Goal: Information Seeking & Learning: Understand process/instructions

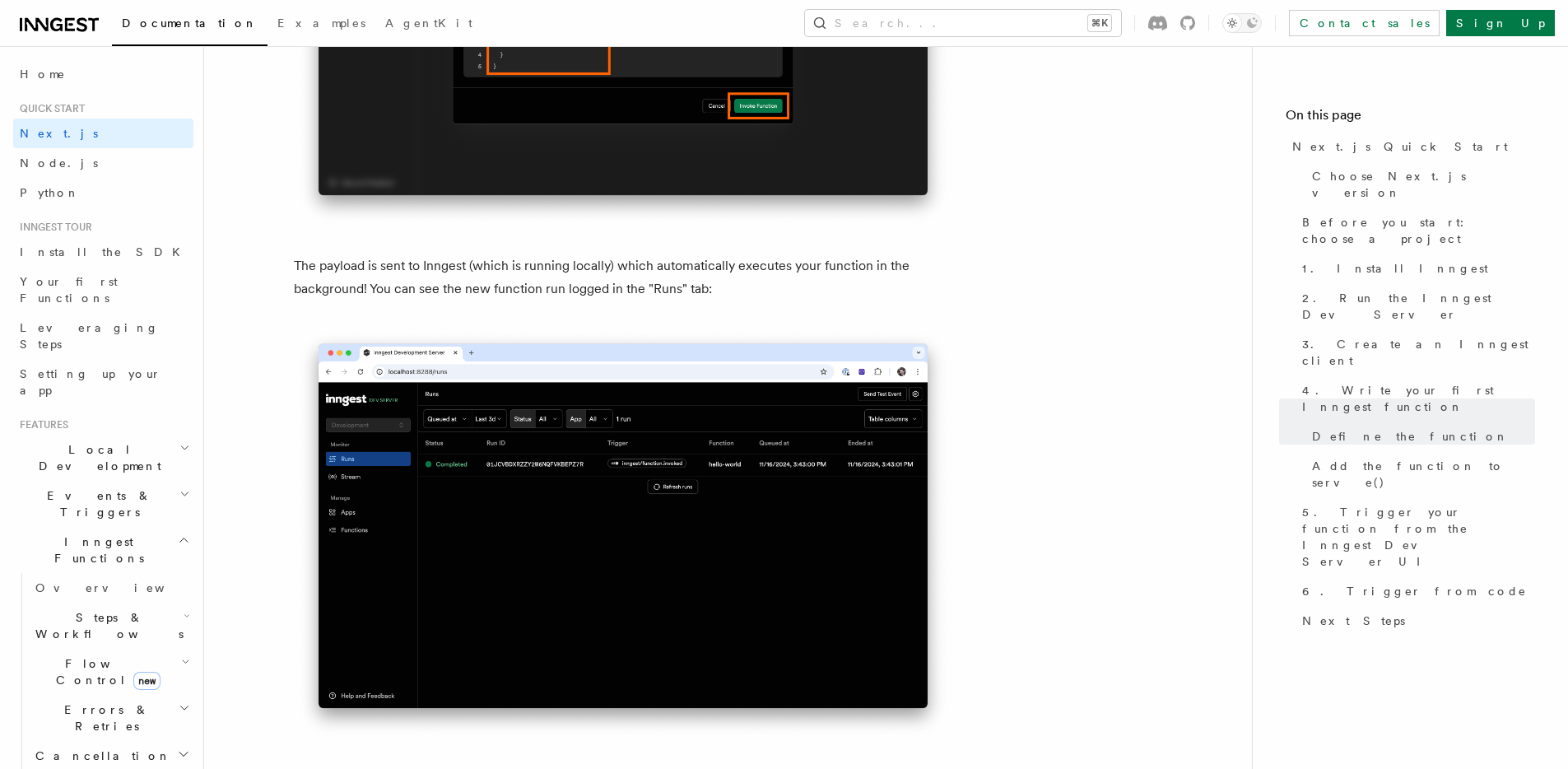
click at [236, 179] on article "Quick start Next.js Quick Start In this tutorial you will add Inngest to a Next…" at bounding box center [728, 167] width 995 height 10994
click at [557, 249] on article "Quick start Next.js Quick Start In this tutorial you will add Inngest to a Next…" at bounding box center [728, 167] width 995 height 10994
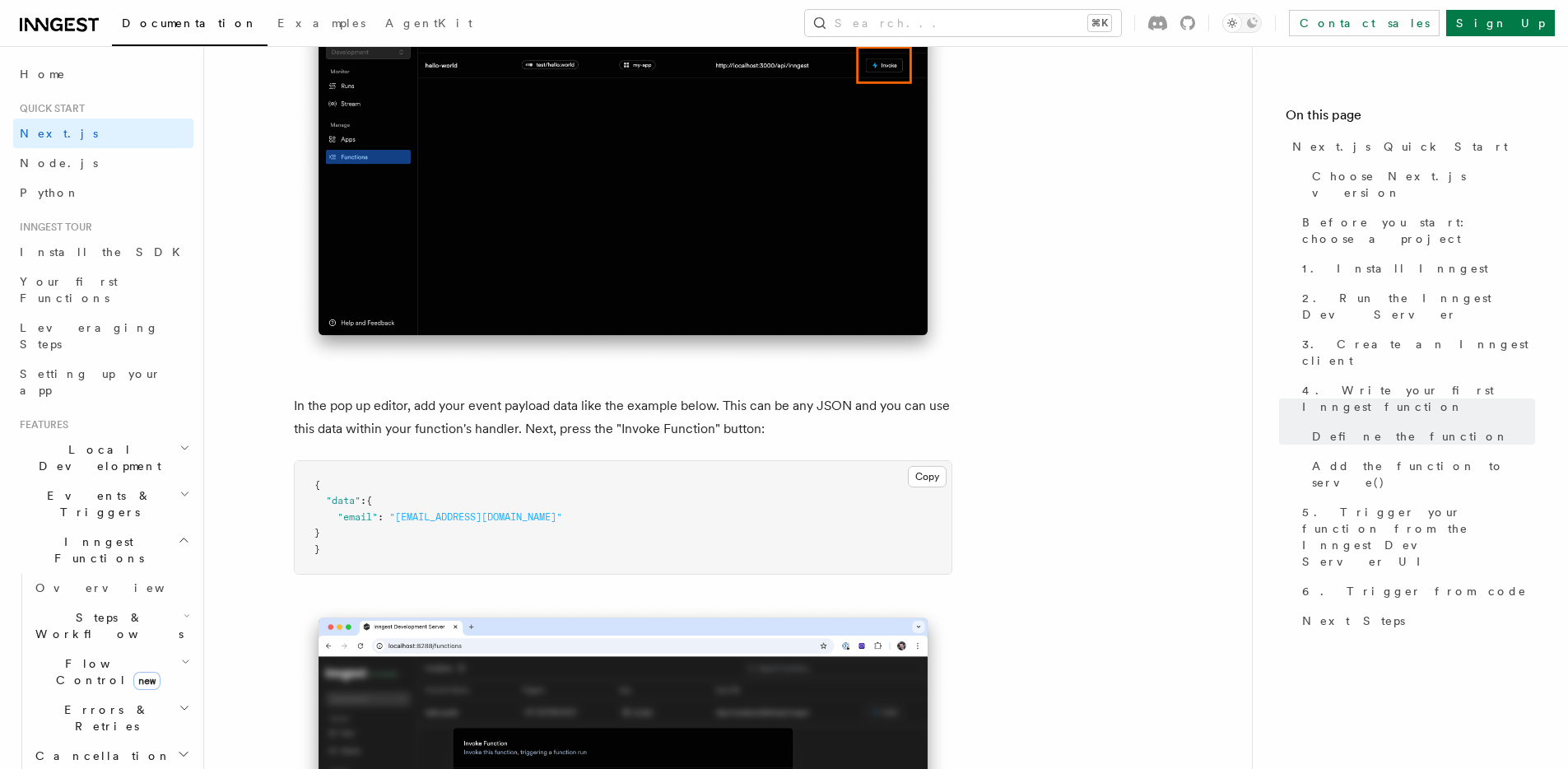
scroll to position [4615, 0]
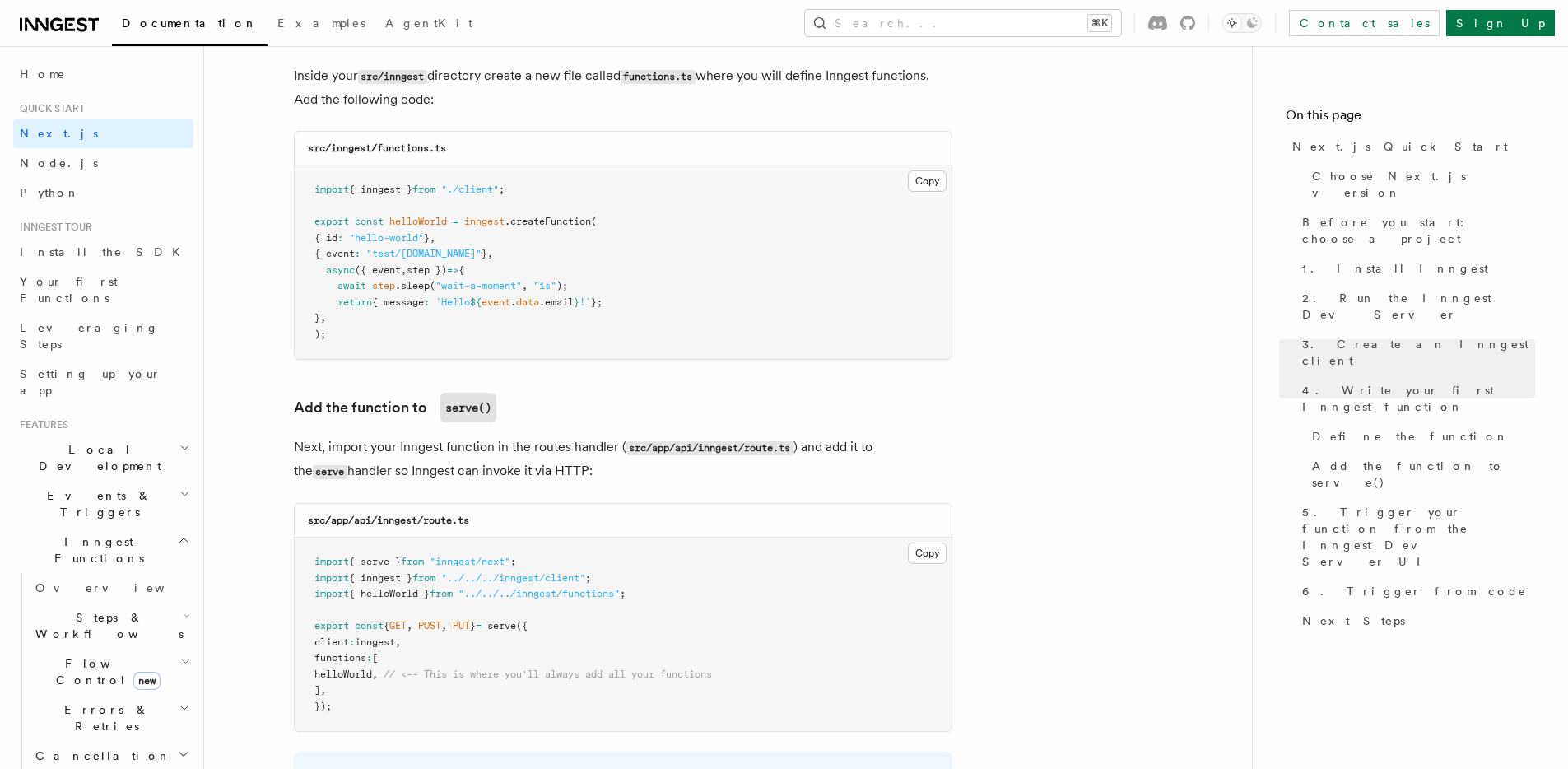
scroll to position [2920, 0]
click at [810, 257] on pre "import { inngest } from "./client" ; export const helloWorld = inngest .createF…" at bounding box center [622, 265] width 656 height 193
drag, startPoint x: 333, startPoint y: 298, endPoint x: 700, endPoint y: 298, distance: 367.0
click at [700, 298] on pre "import { inngest } from "./client" ; export const helloWorld = inngest .createF…" at bounding box center [622, 265] width 656 height 193
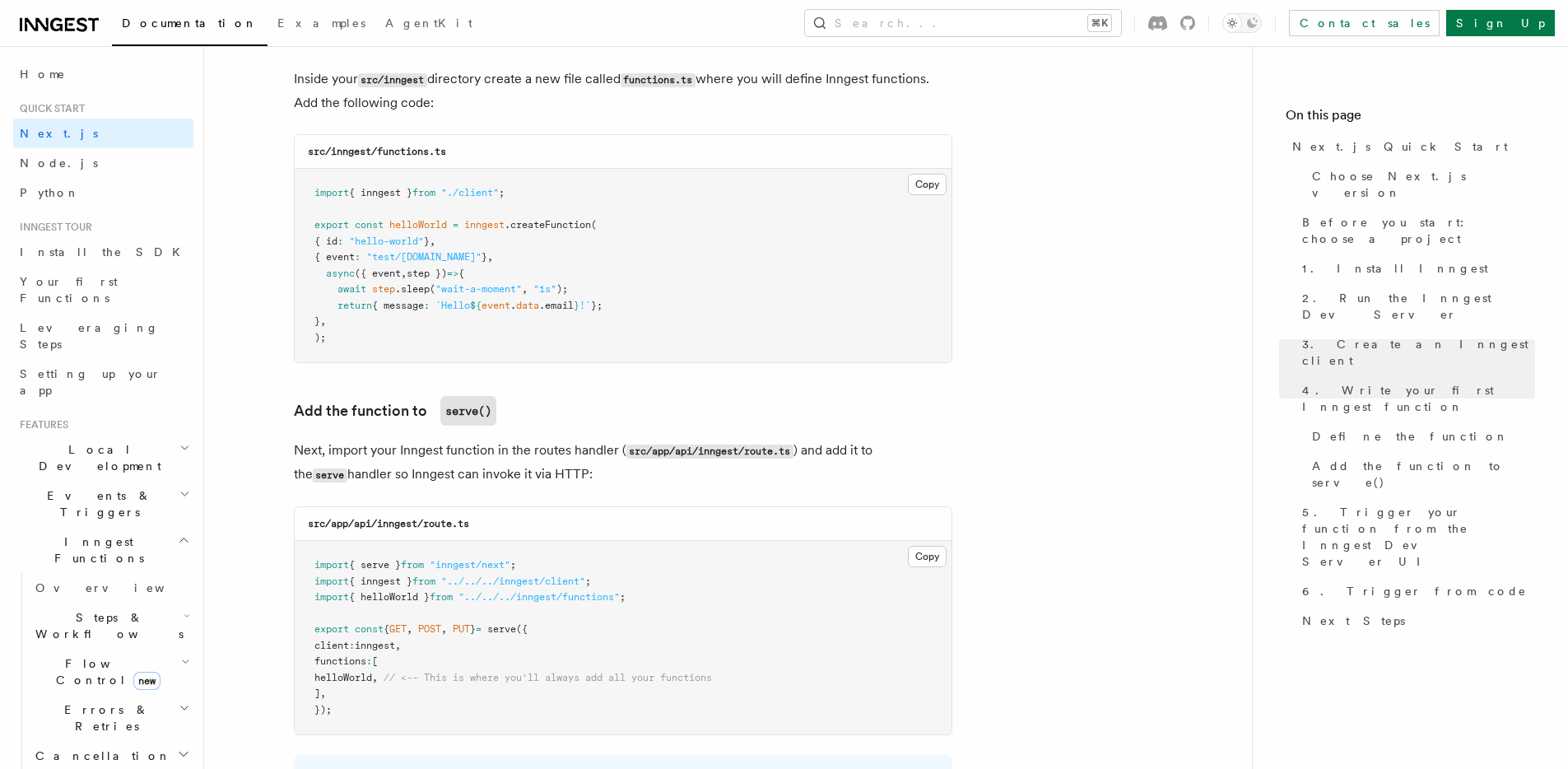
drag, startPoint x: 678, startPoint y: 305, endPoint x: 678, endPoint y: 279, distance: 26.0
click at [678, 279] on pre "import { inngest } from "./client" ; export const helloWorld = inngest .createF…" at bounding box center [622, 265] width 656 height 193
drag, startPoint x: 665, startPoint y: 299, endPoint x: 665, endPoint y: 271, distance: 28.0
click at [665, 271] on pre "import { inngest } from "./client" ; export const helloWorld = inngest .createF…" at bounding box center [622, 265] width 656 height 193
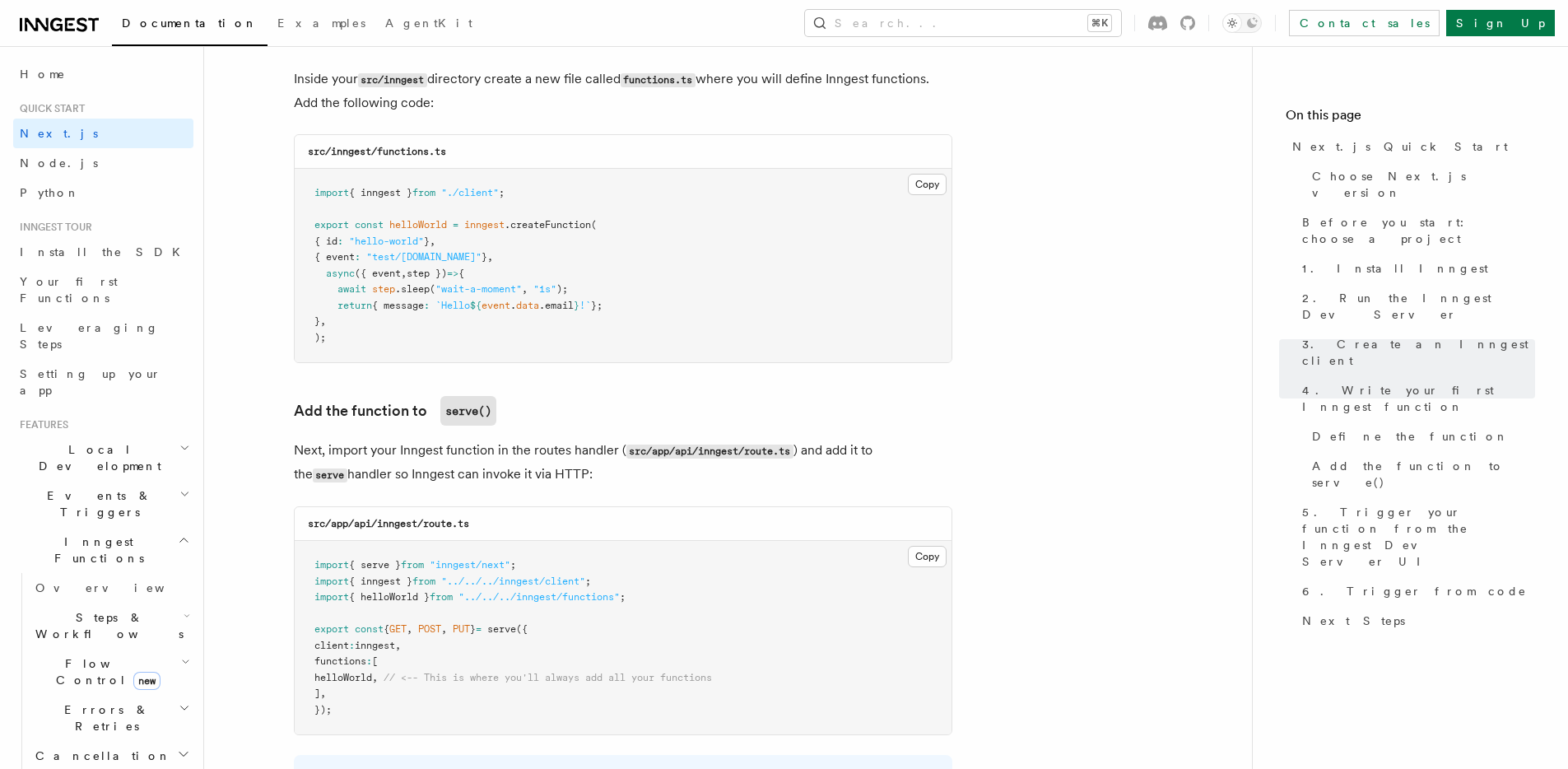
click at [665, 271] on pre "import { inngest } from "./client" ; export const helloWorld = inngest .createF…" at bounding box center [622, 265] width 656 height 193
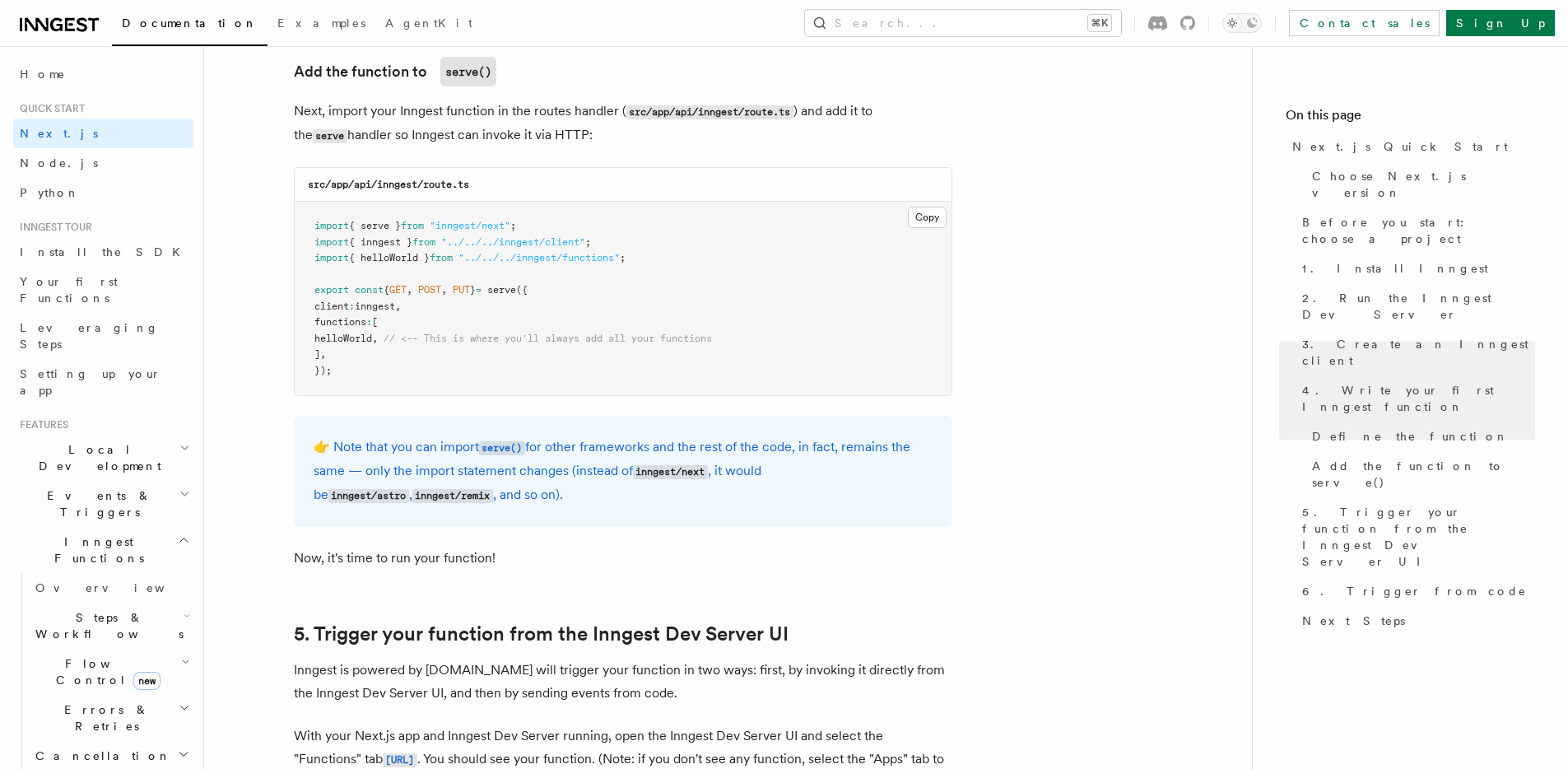
scroll to position [3261, 0]
click at [96, 282] on span "Your first Functions" at bounding box center [68, 289] width 98 height 30
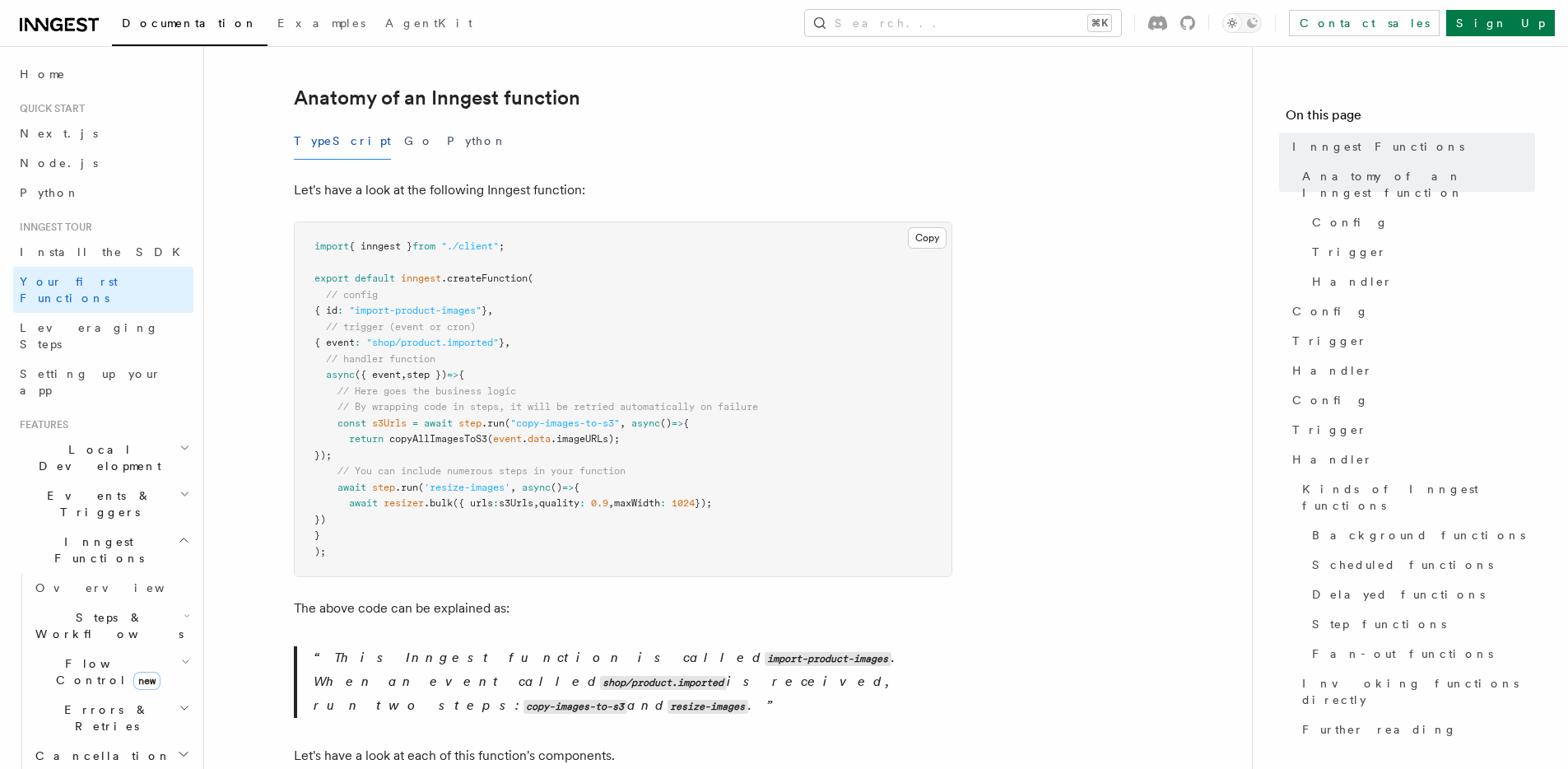
scroll to position [319, 0]
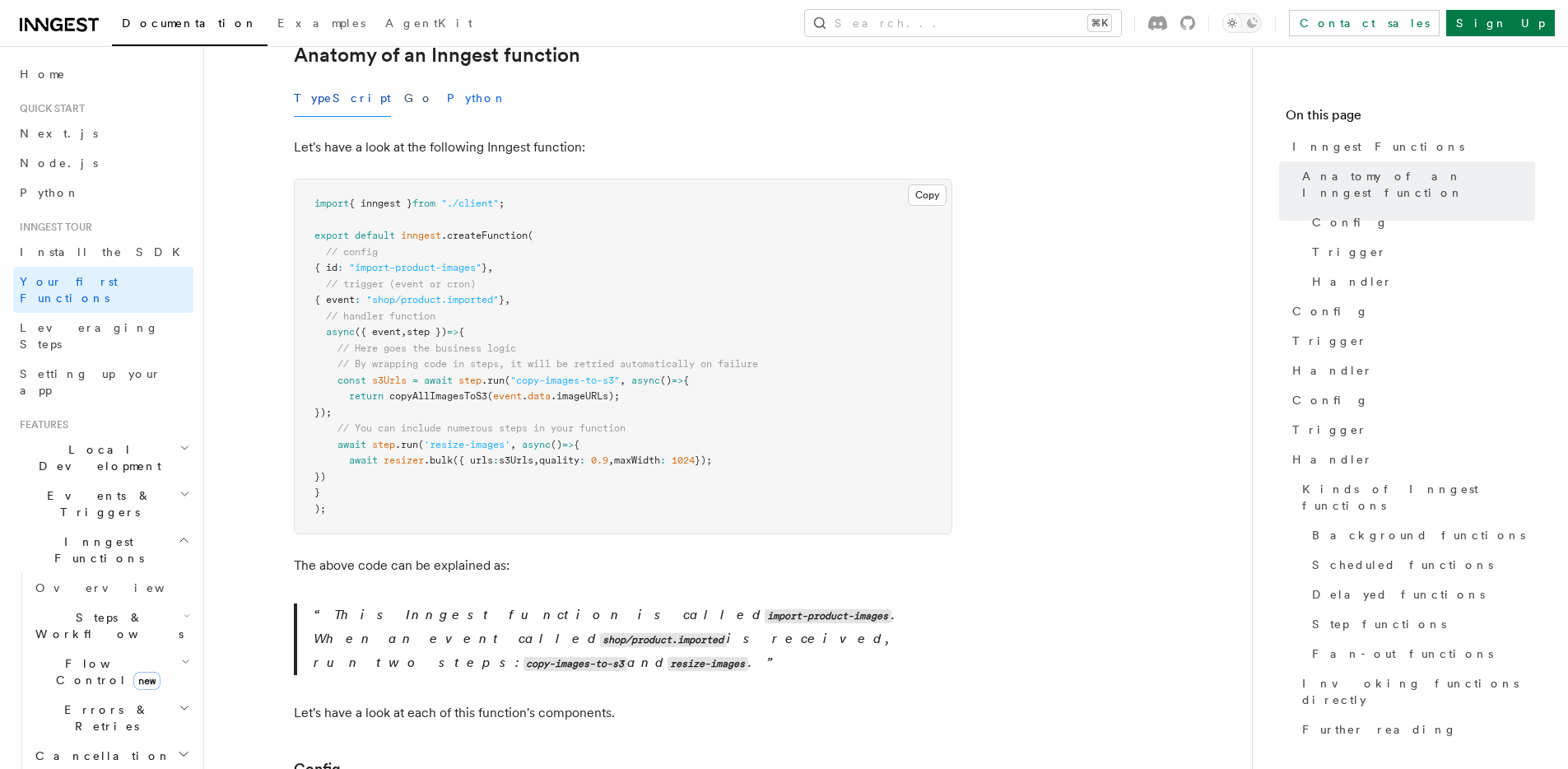
click at [447, 89] on button "Python" at bounding box center [477, 99] width 60 height 37
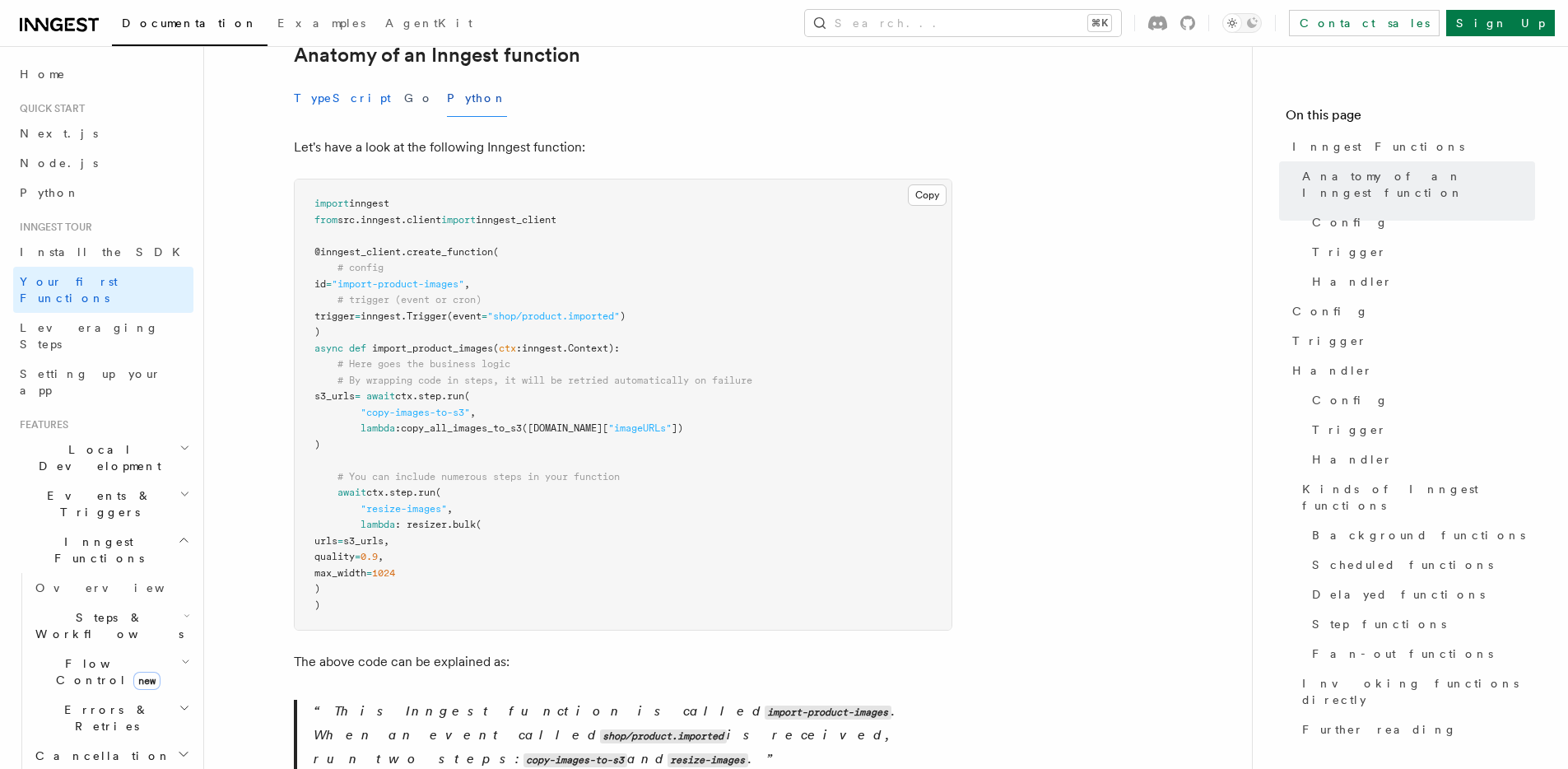
click at [313, 86] on button "TypeScript" at bounding box center [343, 99] width 97 height 37
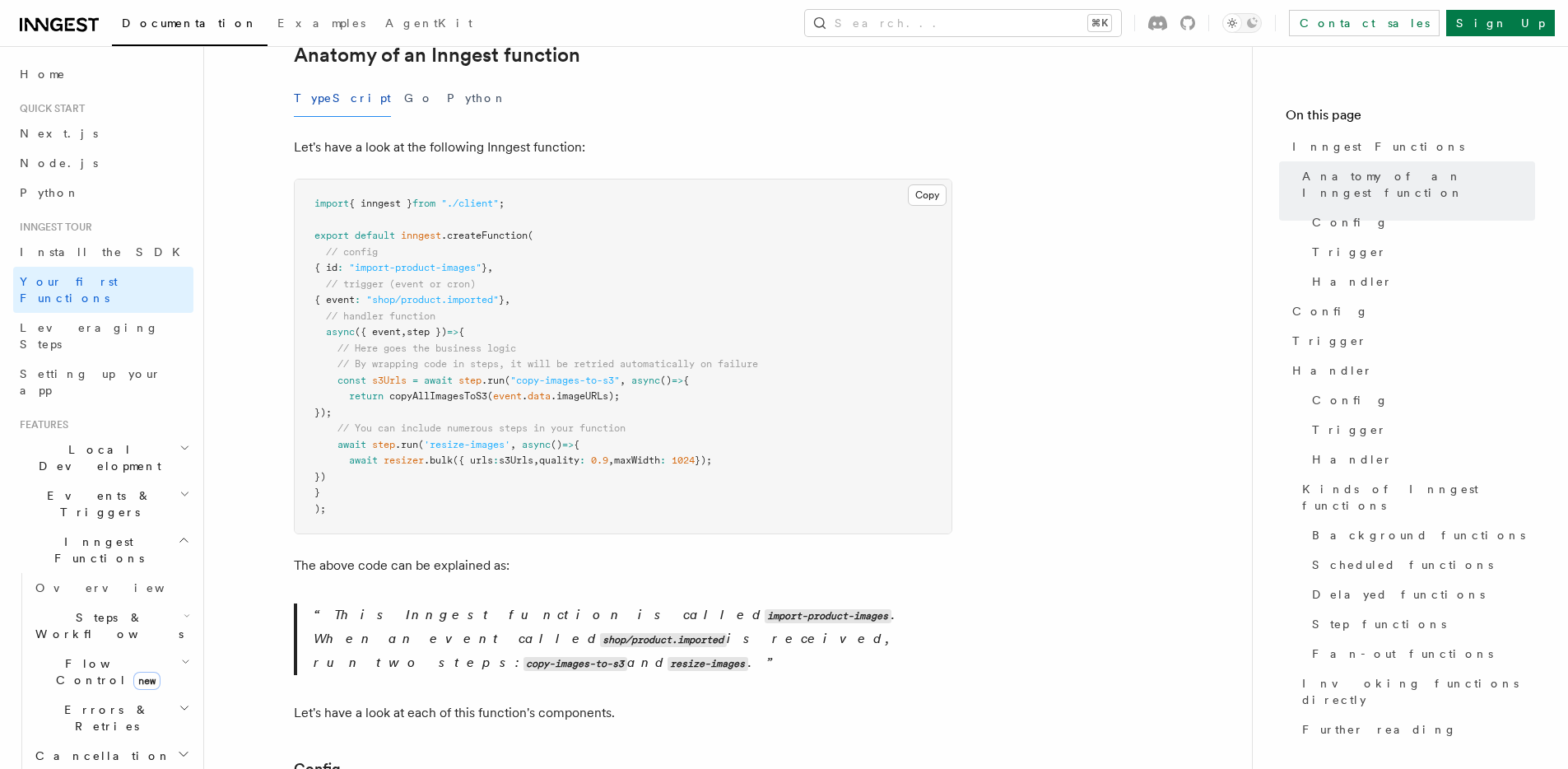
drag, startPoint x: 337, startPoint y: 326, endPoint x: 360, endPoint y: 392, distance: 69.9
click at [360, 392] on pre "import { inngest } from "./client" ; export default inngest .createFunction ( /…" at bounding box center [622, 356] width 656 height 354
drag, startPoint x: 366, startPoint y: 391, endPoint x: 338, endPoint y: 321, distance: 75.4
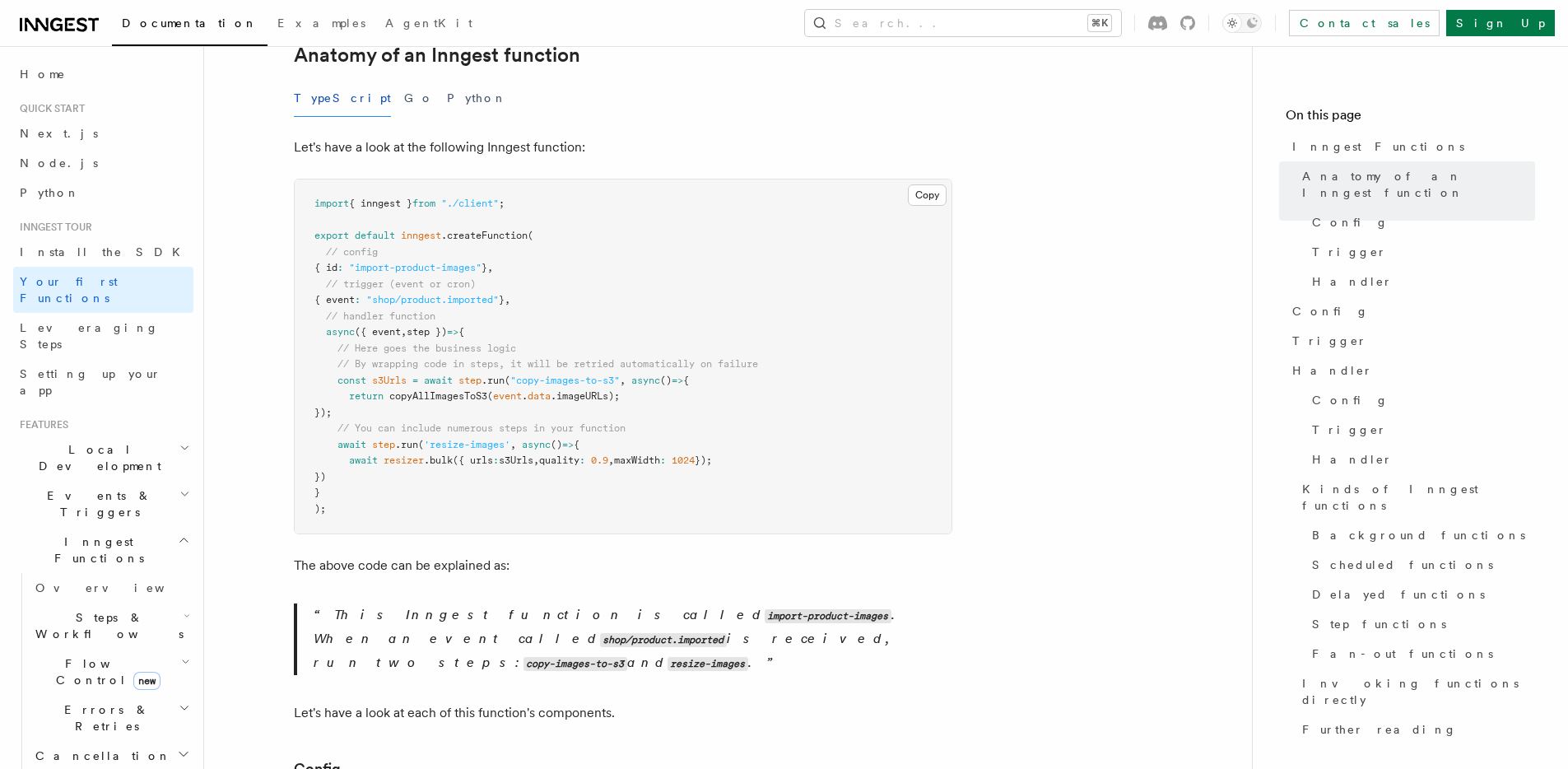
click at [338, 321] on pre "import { inngest } from "./client" ; export default inngest .createFunction ( /…" at bounding box center [622, 356] width 656 height 354
click at [338, 343] on span "// Here goes the business logic" at bounding box center [427, 349] width 179 height 12
drag, startPoint x: 321, startPoint y: 313, endPoint x: 342, endPoint y: 472, distance: 160.4
click at [342, 472] on pre "import { inngest } from "./client" ; export default inngest .createFunction ( /…" at bounding box center [622, 356] width 656 height 354
click at [343, 471] on pre "import { inngest } from "./client" ; export default inngest .createFunction ( /…" at bounding box center [622, 356] width 656 height 354
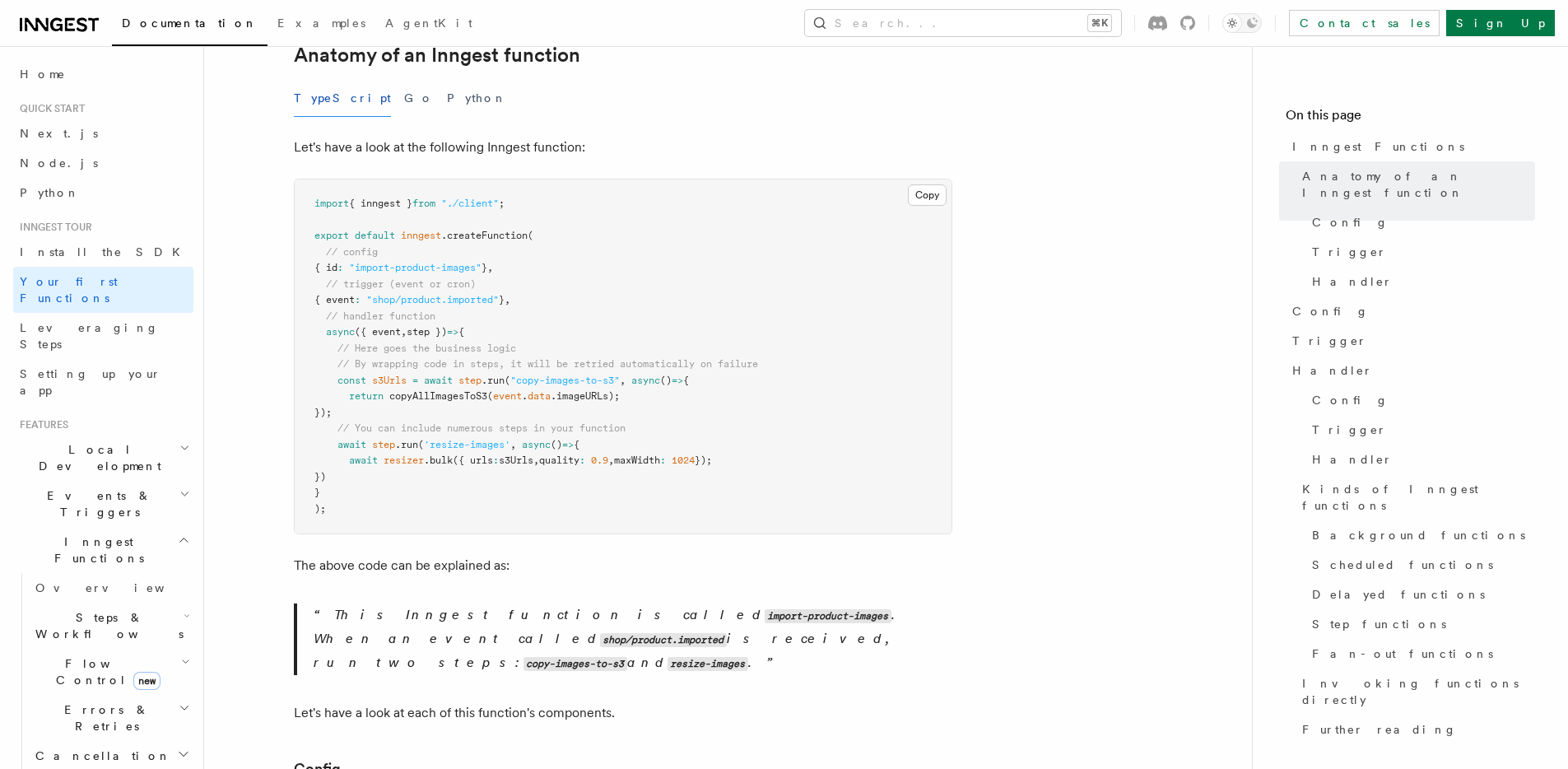
drag, startPoint x: 343, startPoint y: 471, endPoint x: 323, endPoint y: 316, distance: 156.3
click at [323, 316] on pre "import { inngest } from "./client" ; export default inngest .createFunction ( /…" at bounding box center [622, 356] width 656 height 354
click at [884, 313] on pre "import { inngest } from "./client" ; export default inngest .createFunction ( /…" at bounding box center [622, 356] width 656 height 354
click at [457, 439] on span "'resize-images'" at bounding box center [467, 445] width 87 height 12
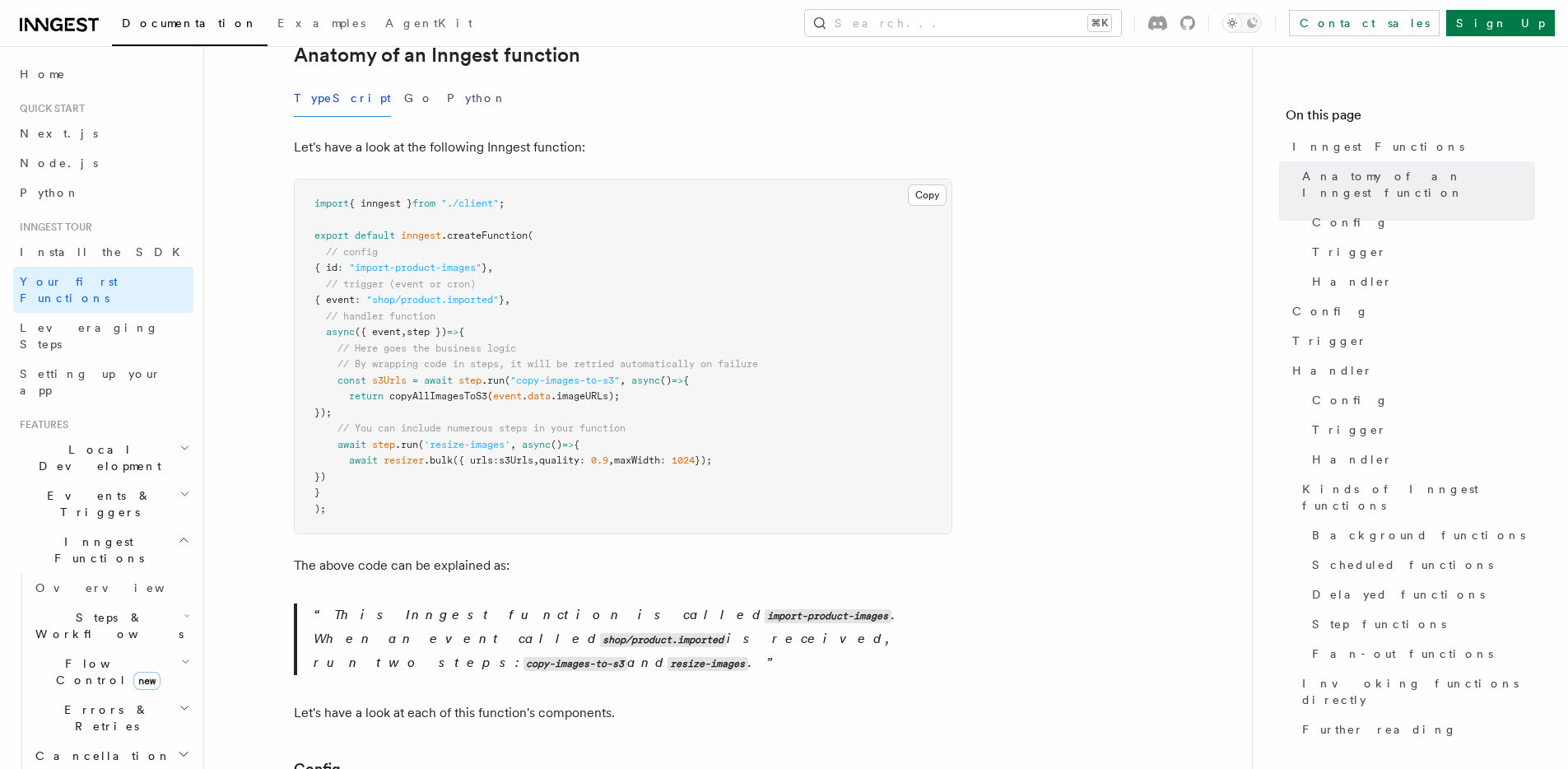
click at [404, 454] on span "resizer" at bounding box center [403, 460] width 40 height 12
copy span "resizer"
